Goal: Task Accomplishment & Management: Complete application form

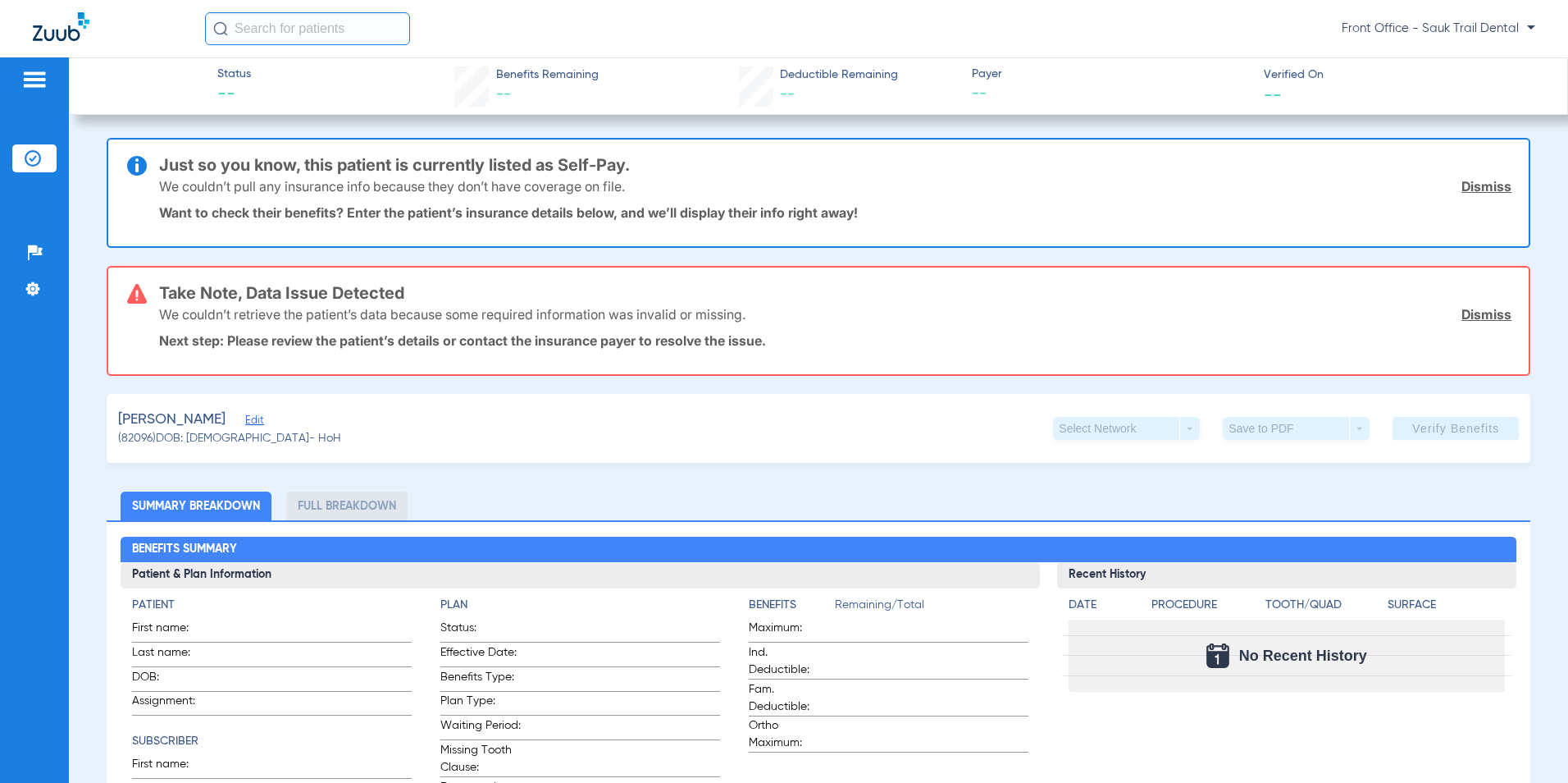
click at [46, 81] on img at bounding box center [34, 79] width 26 height 19
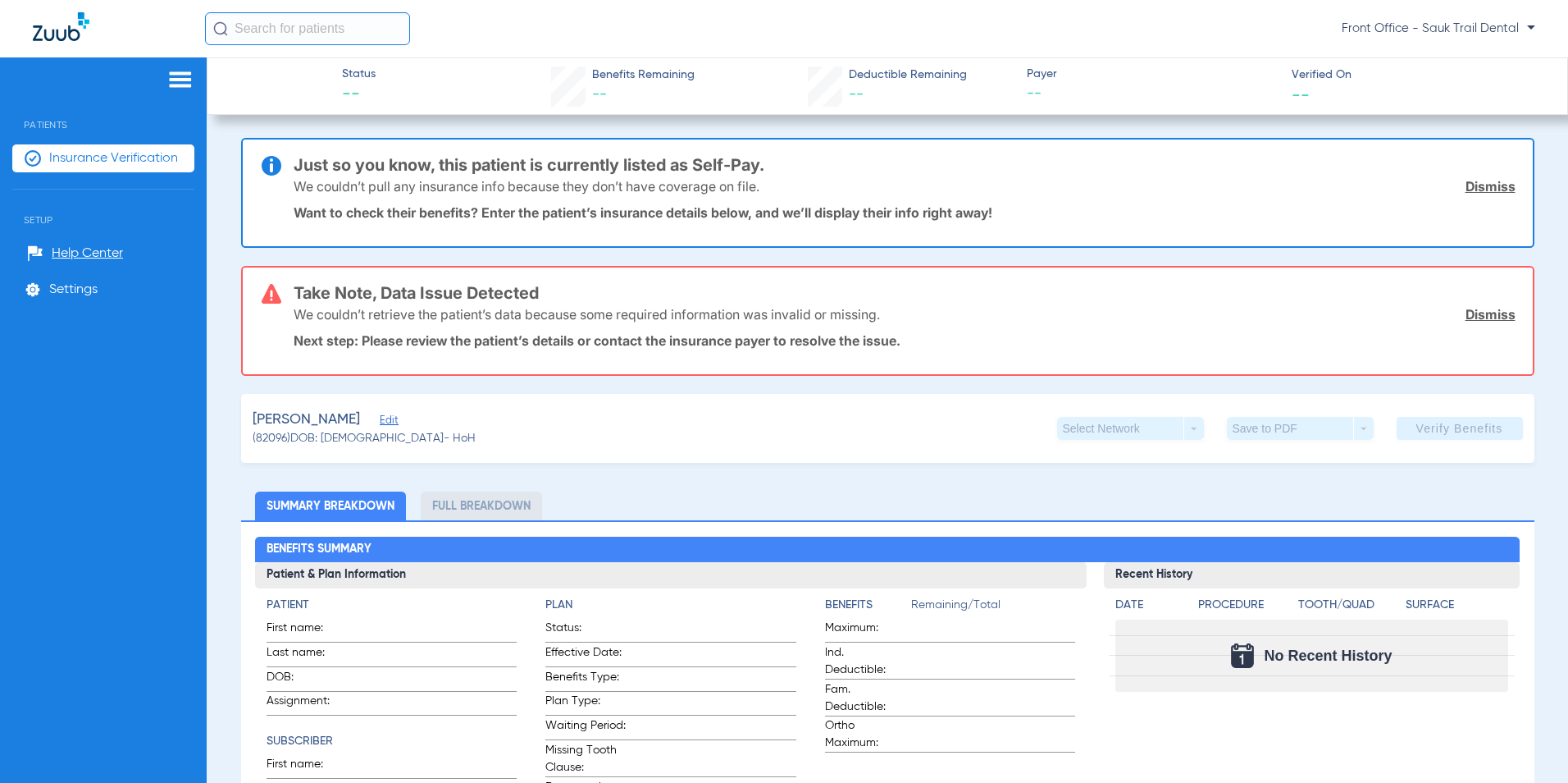
click at [65, 155] on span "Insurance Verification" at bounding box center [113, 158] width 129 height 16
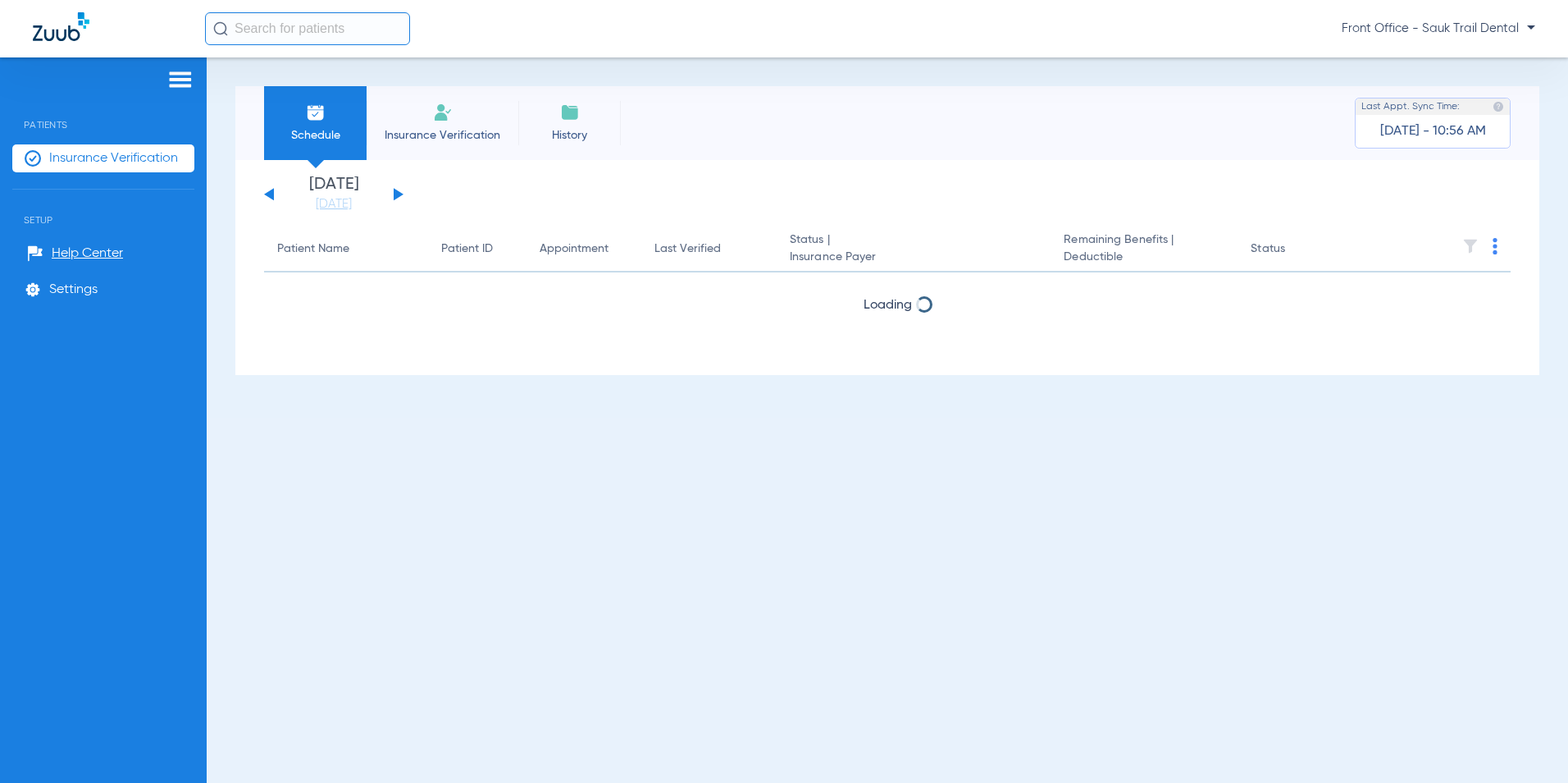
click at [457, 116] on li "Insurance Verification" at bounding box center [443, 123] width 152 height 74
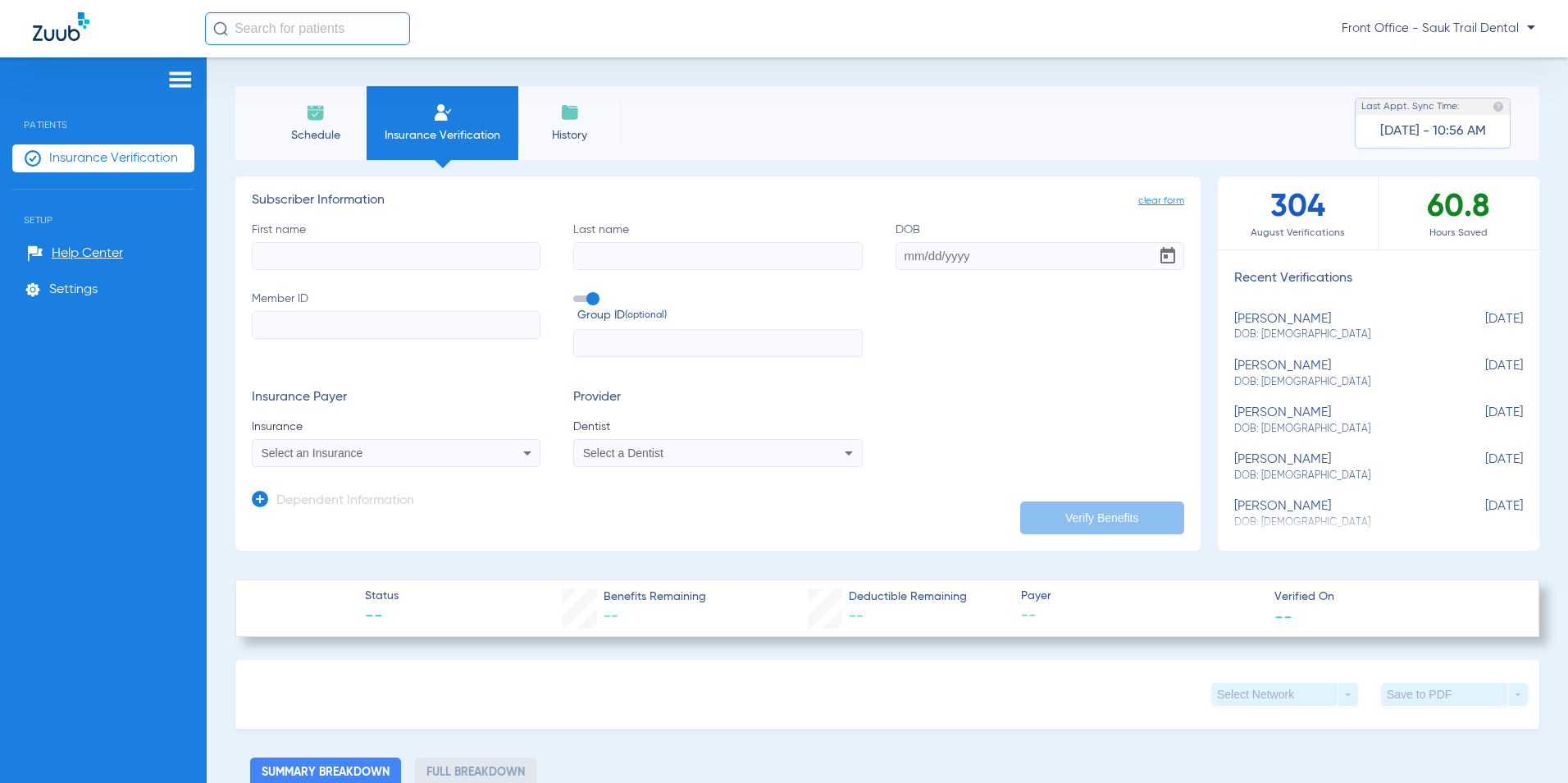
click at [351, 256] on input "First name" at bounding box center [396, 256] width 288 height 28
type input "[PERSON_NAME]"
click at [905, 260] on input "DOB" at bounding box center [1040, 256] width 288 height 28
type input "[DATE]"
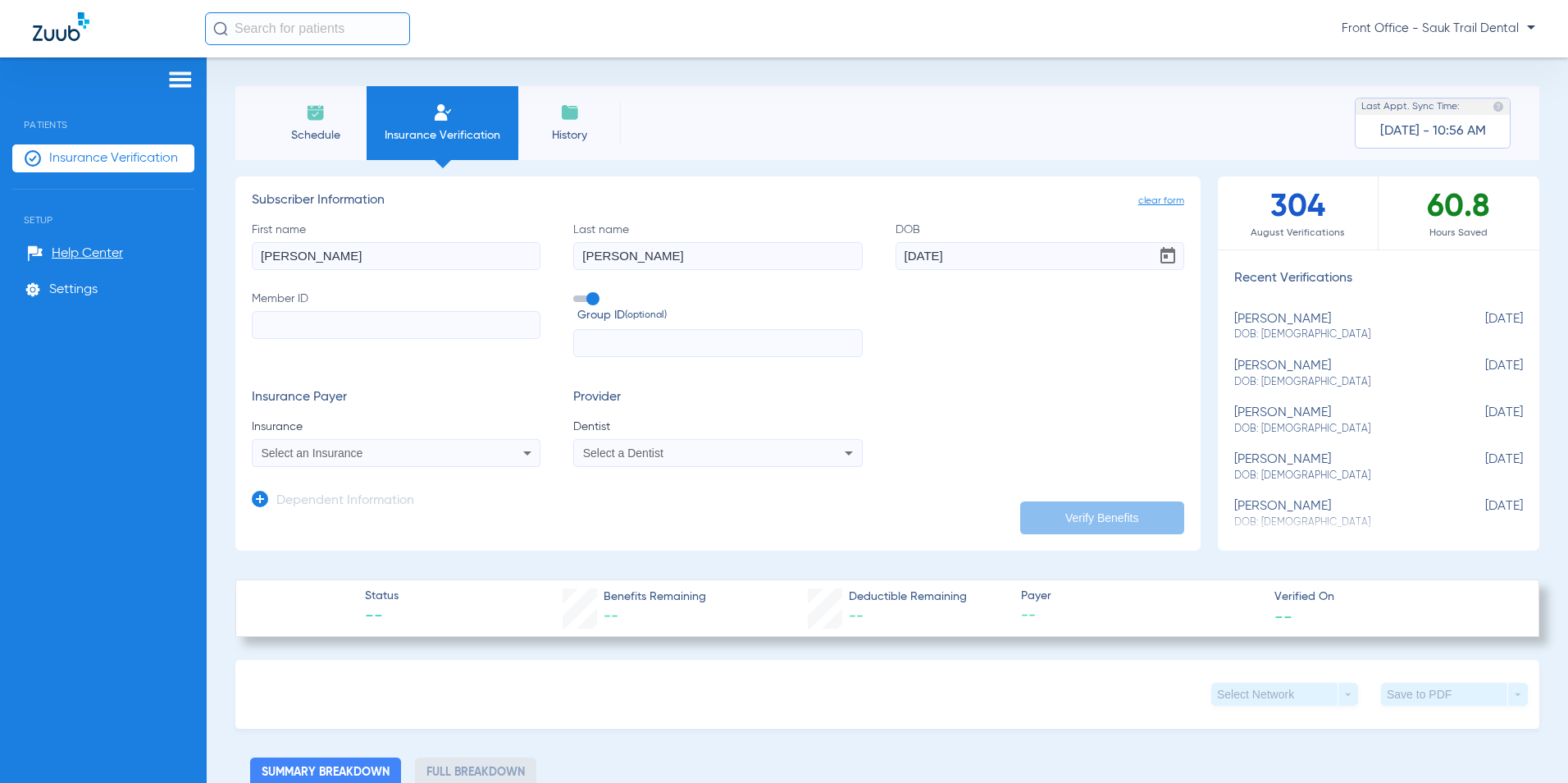
click at [299, 330] on input "Member ID" at bounding box center [396, 324] width 288 height 28
click at [335, 328] on input "Member ID Required" at bounding box center [396, 324] width 288 height 28
type input "102083152700"
click at [595, 300] on span at bounding box center [585, 299] width 24 height 7
click at [576, 293] on input "Group ID (optional)" at bounding box center [576, 293] width 0 height 0
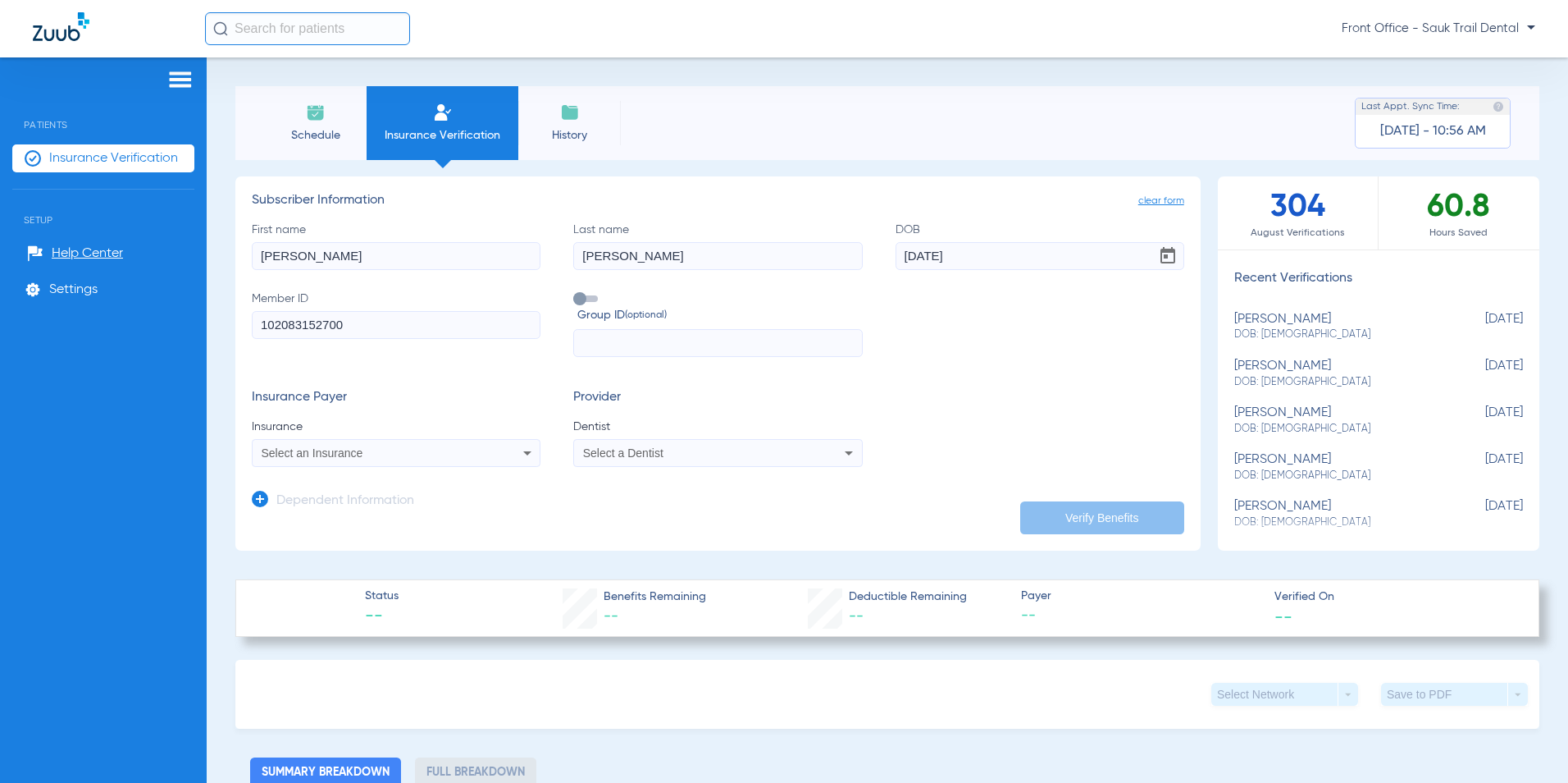
click at [408, 452] on div "Select an Insurance" at bounding box center [369, 453] width 216 height 12
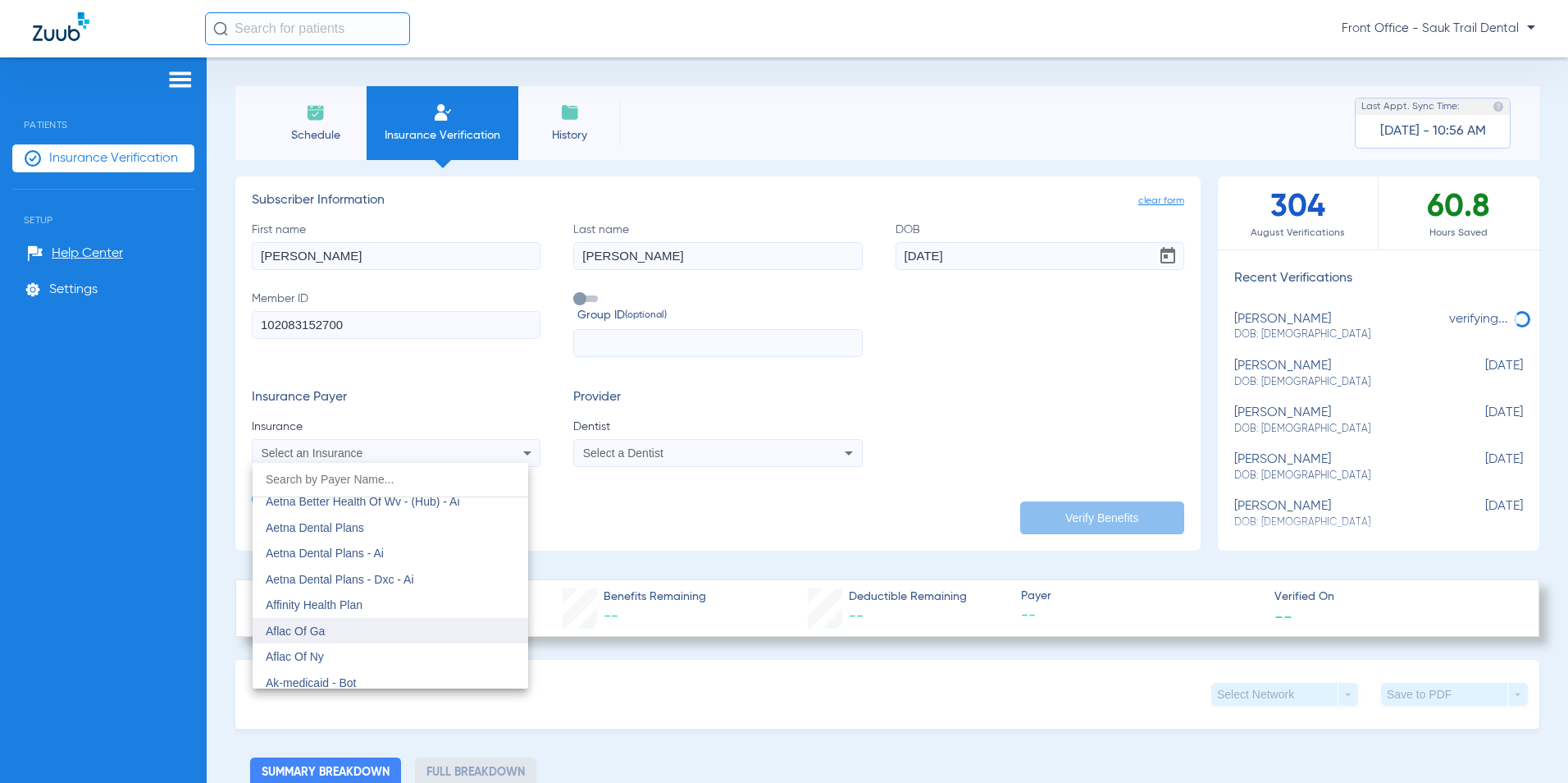
scroll to position [82, 0]
click at [346, 608] on span "Aetna Dental Plans" at bounding box center [315, 610] width 99 height 14
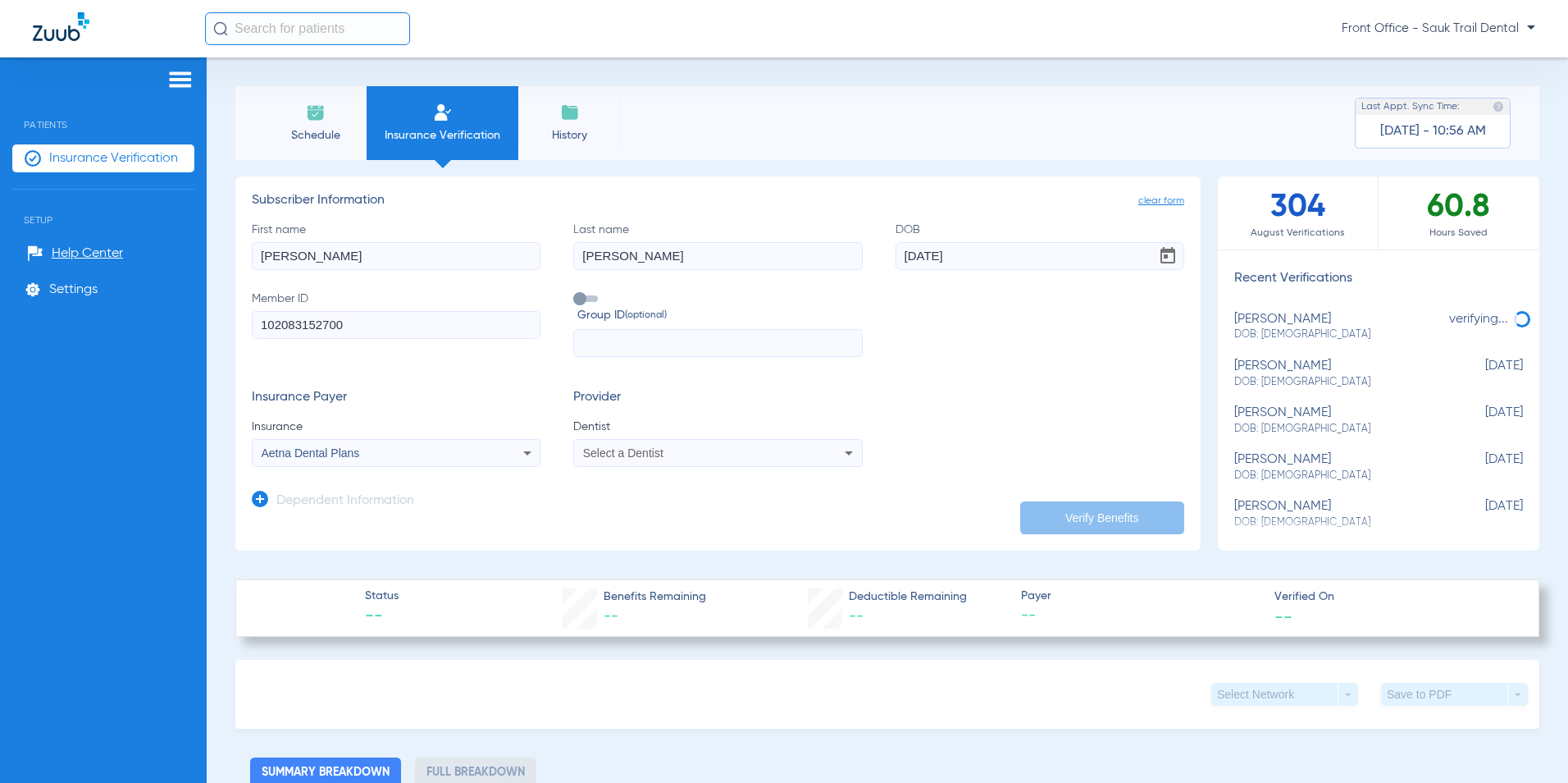
click at [654, 458] on span "Select a Dentist" at bounding box center [622, 453] width 80 height 14
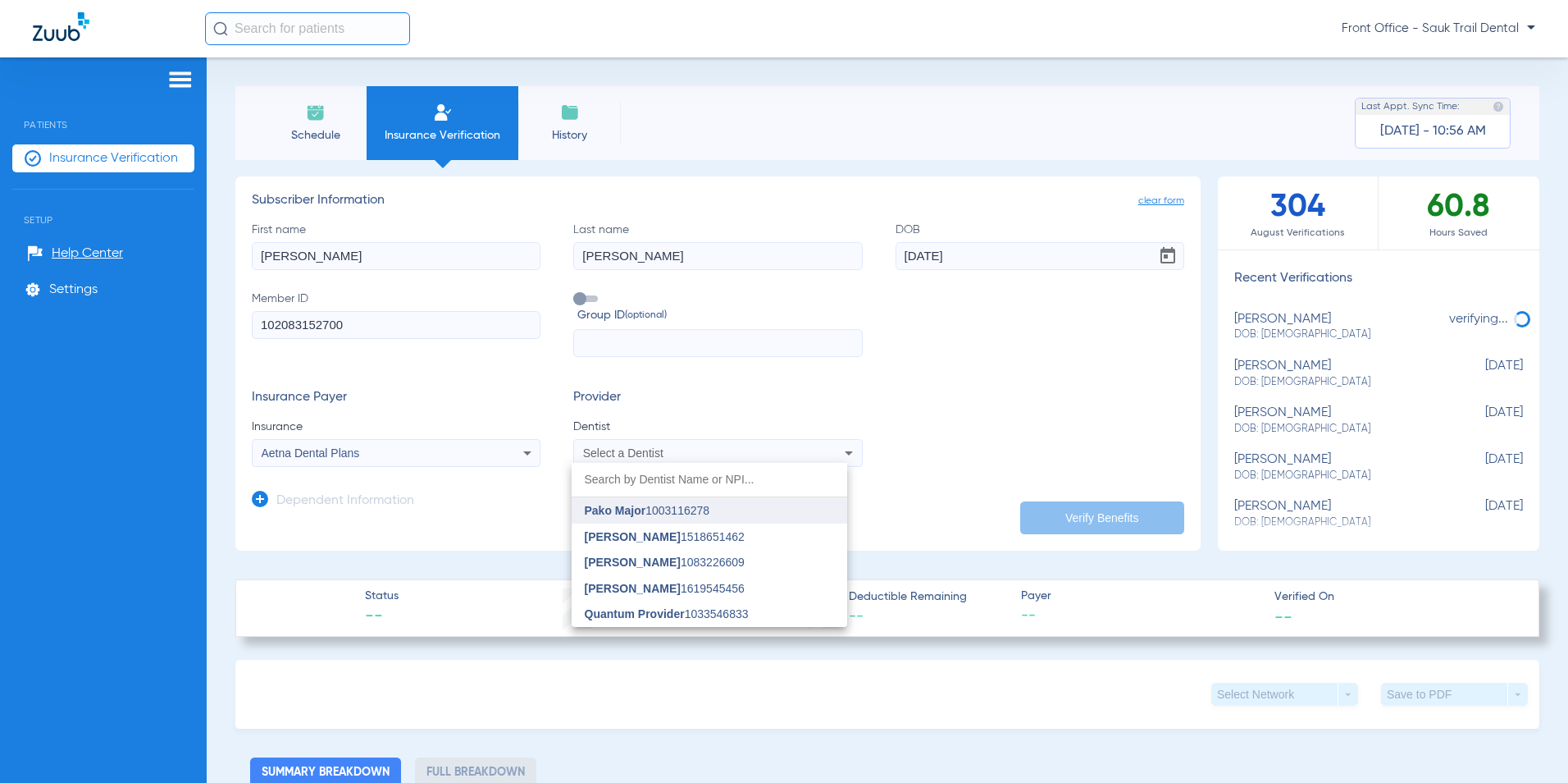
click at [607, 515] on span "Pako Major" at bounding box center [615, 510] width 62 height 14
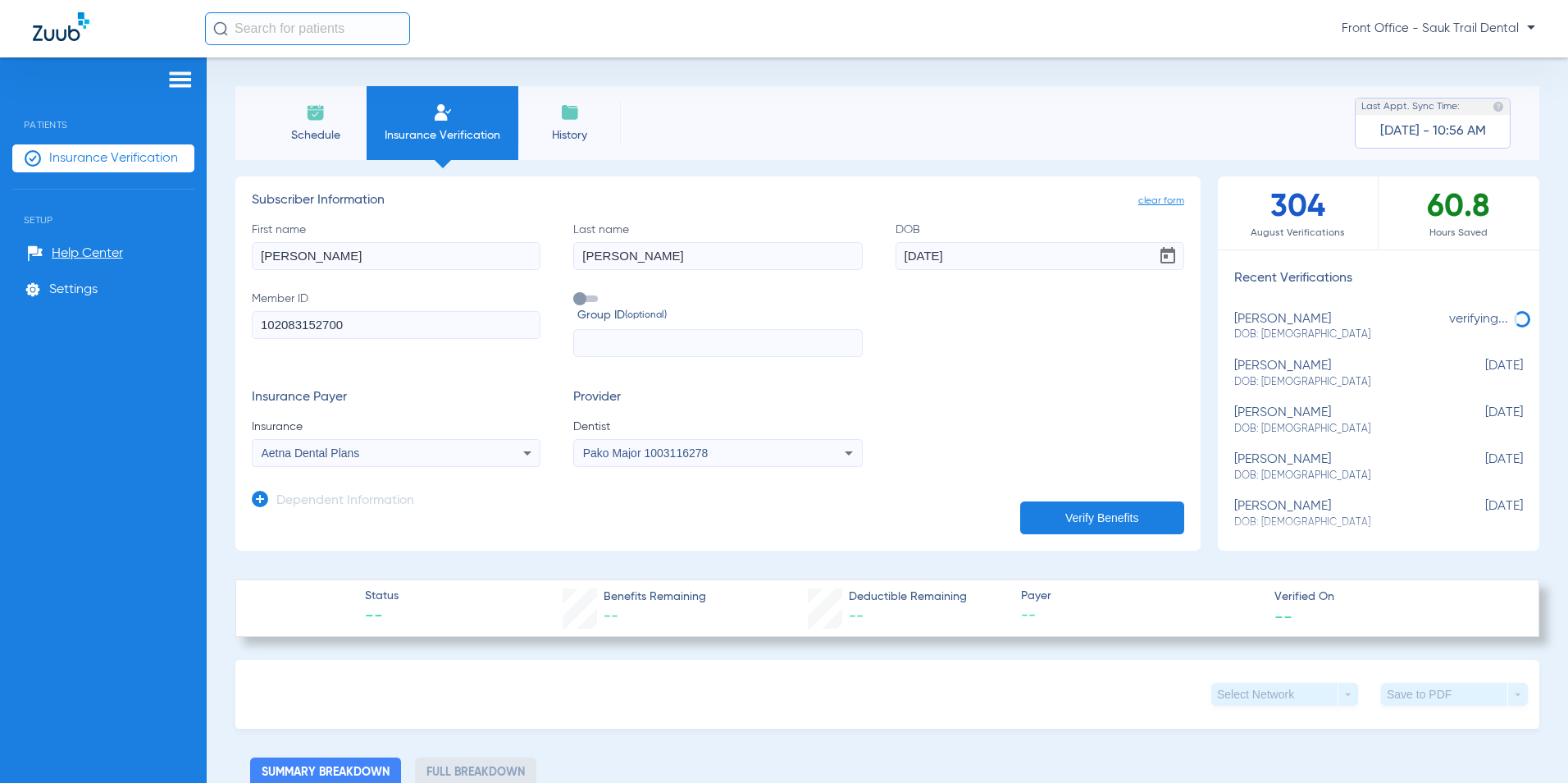
click at [1029, 516] on button "Verify Benefits" at bounding box center [1102, 517] width 164 height 33
click at [684, 667] on div "Select Network arrow_drop_down Save to PDF arrow_drop_down" at bounding box center [887, 694] width 1304 height 69
